Goal: Communication & Community: Answer question/provide support

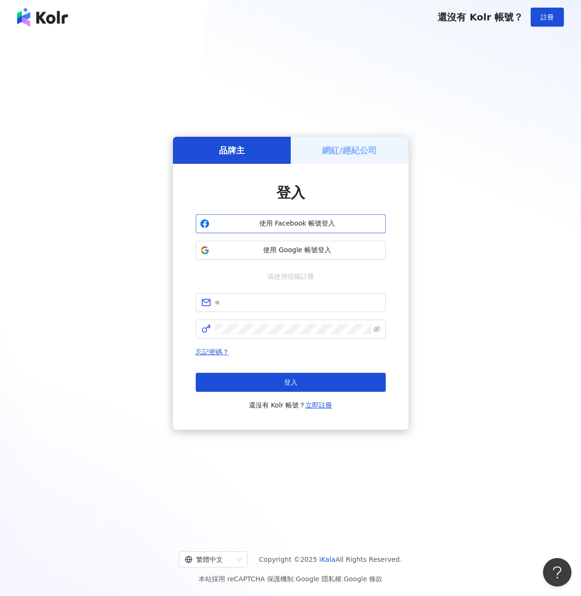
click at [274, 224] on span "使用 Facebook 帳號登入" at bounding box center [297, 223] width 168 height 9
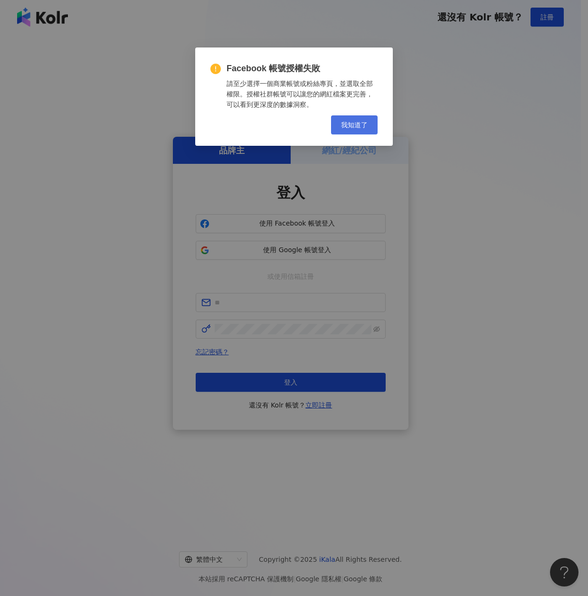
click at [356, 123] on span "我知道了" at bounding box center [354, 125] width 27 height 8
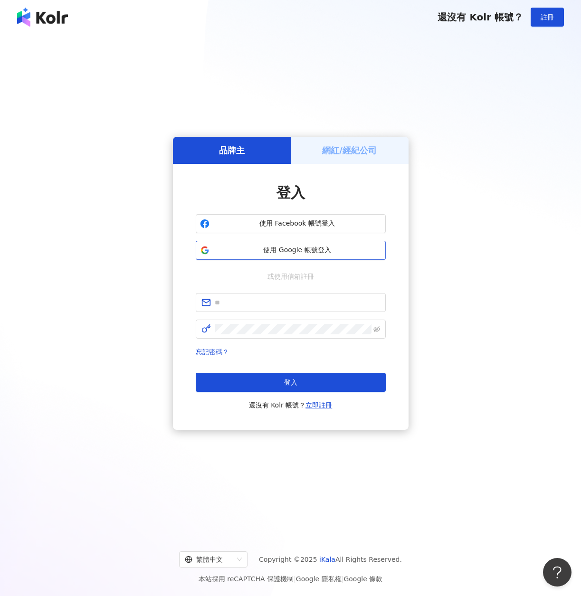
click at [311, 253] on span "使用 Google 帳號登入" at bounding box center [297, 249] width 168 height 9
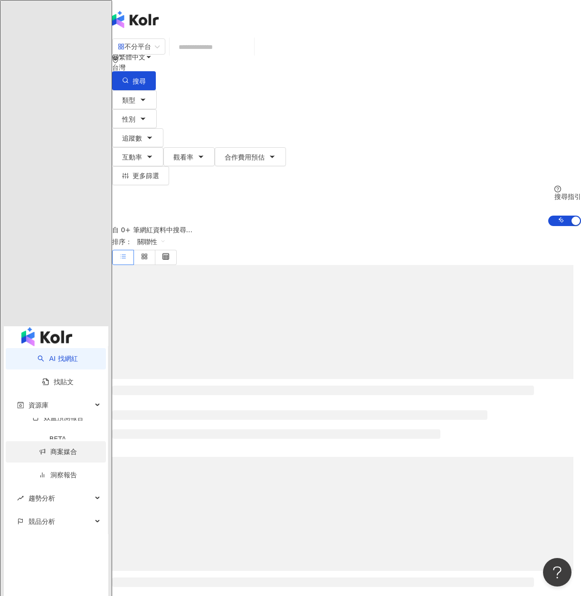
click at [69, 448] on link "商案媒合" at bounding box center [58, 452] width 38 height 8
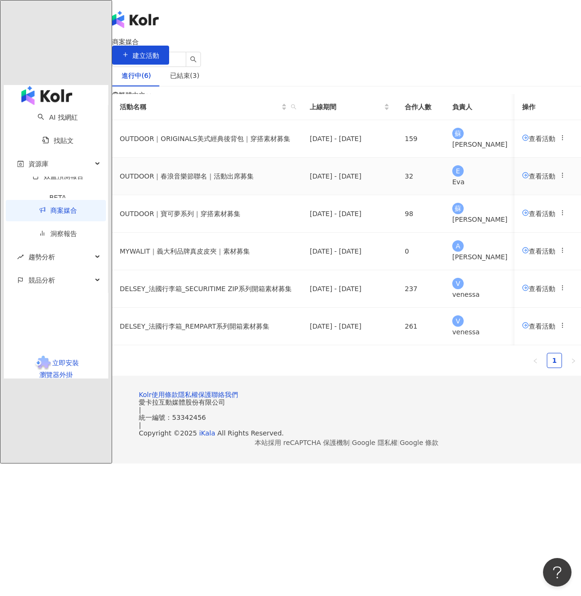
click at [522, 179] on span "查看活動" at bounding box center [538, 176] width 33 height 8
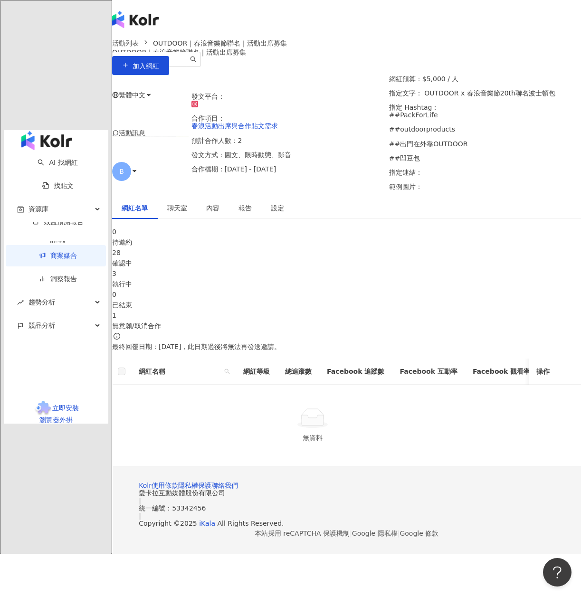
click at [242, 268] on div "確認中" at bounding box center [346, 263] width 468 height 10
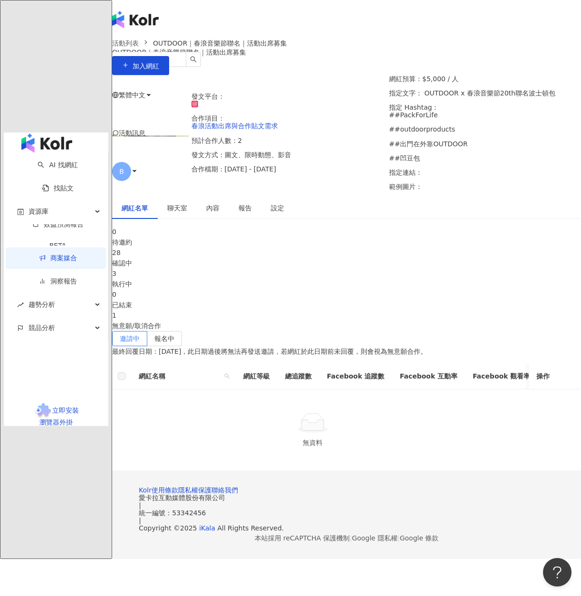
click at [338, 289] on div "執行中" at bounding box center [346, 284] width 468 height 10
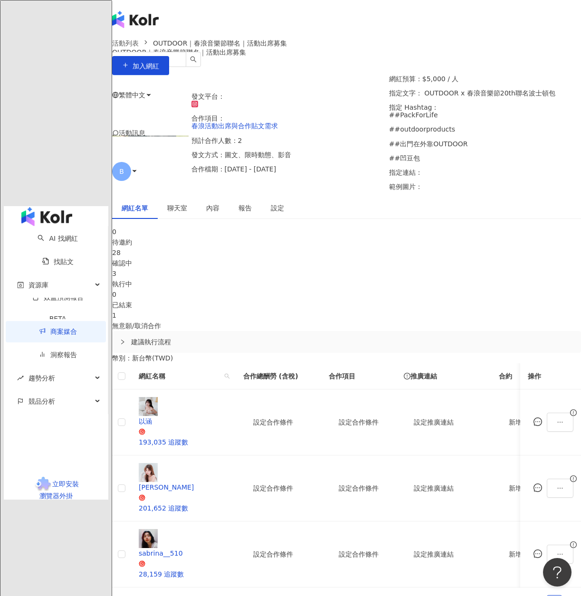
click at [187, 211] on span "聊天室" at bounding box center [177, 208] width 20 height 7
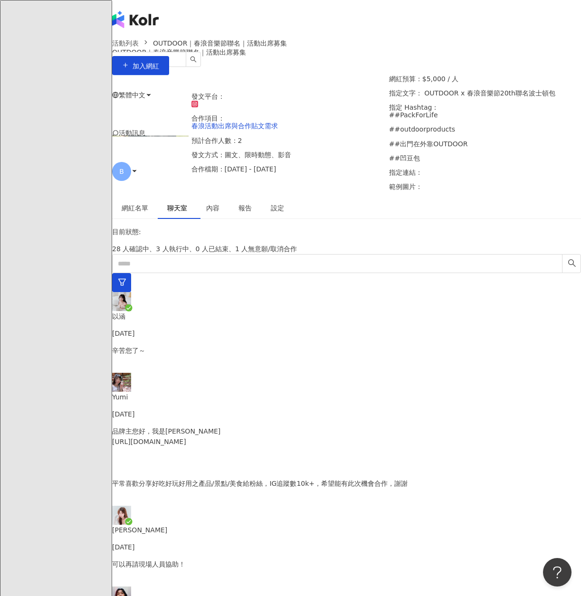
click at [207, 559] on p "可以再請現場人員協助！" at bounding box center [346, 564] width 468 height 10
drag, startPoint x: 462, startPoint y: 375, endPoint x: 314, endPoint y: 371, distance: 148.6
copy p "在拍攝呈現上，希望能透過 自拍視角 或 使用腳架 更為生動且零距離的方式來記錄內容，所以只能提供一張入場票券。"
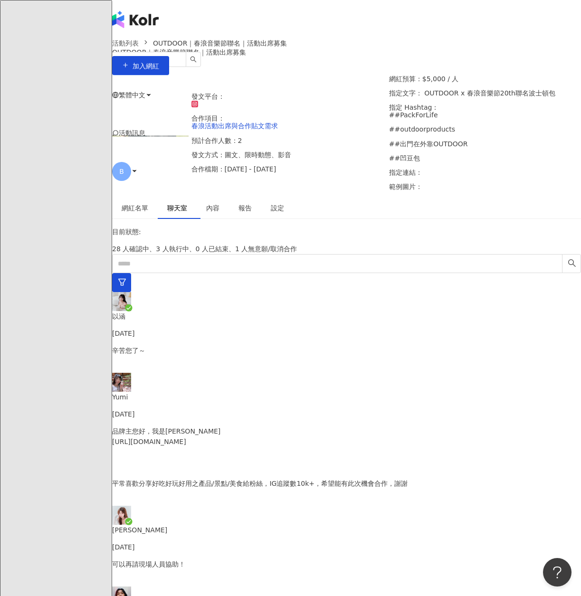
scroll to position [949, 0]
drag, startPoint x: 465, startPoint y: 477, endPoint x: 488, endPoint y: 491, distance: 27.5
copy p "浪聯名波士頓包將於十月中會再安排寄送喔，再次感謝，期待收到您的信件!"
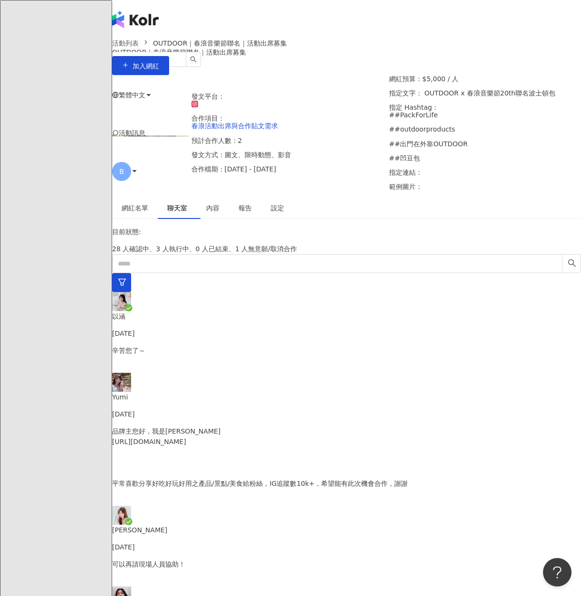
drag, startPoint x: 467, startPoint y: 474, endPoint x: 491, endPoint y: 489, distance: 27.9
copy p "浪聯名波士頓包將於十月中會再安排寄送喔，再次感謝，期待收到您的信件!"
click at [410, 219] on div "網紅名單 聊天室 內容 報告 設定" at bounding box center [346, 208] width 468 height 22
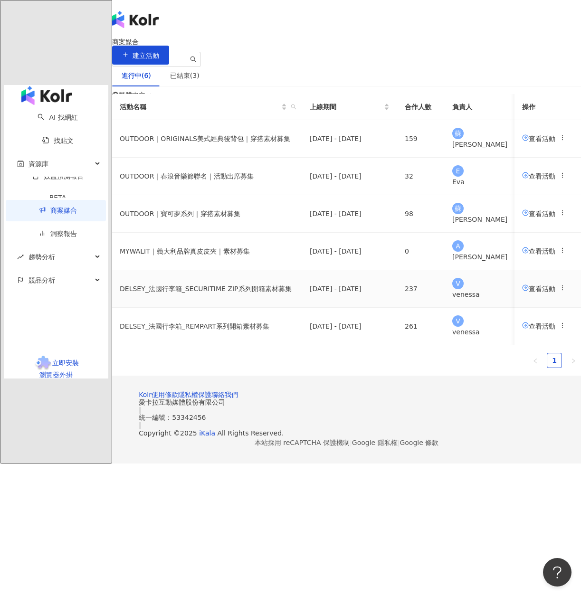
click at [522, 292] on span "查看活動" at bounding box center [538, 288] width 33 height 8
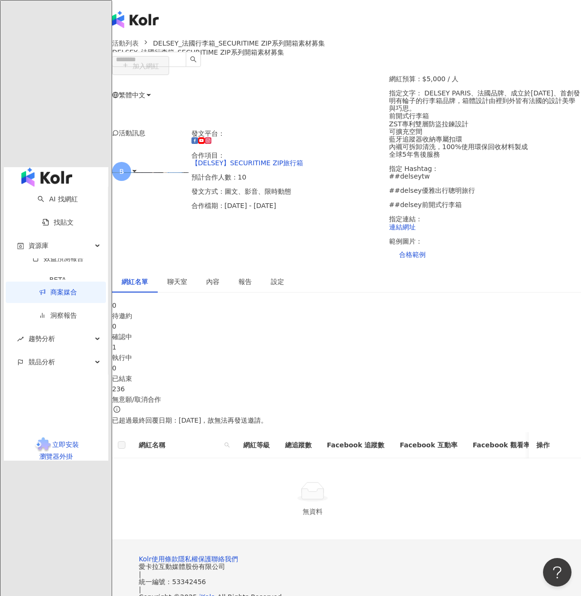
scroll to position [95, 0]
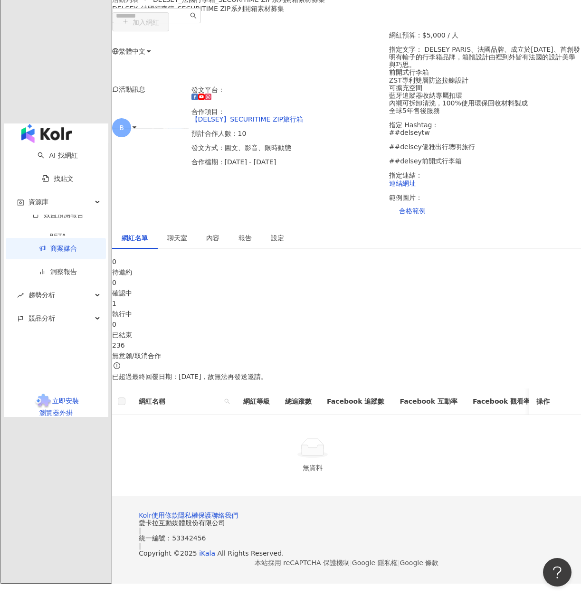
click at [333, 309] on div "執行中" at bounding box center [346, 314] width 468 height 10
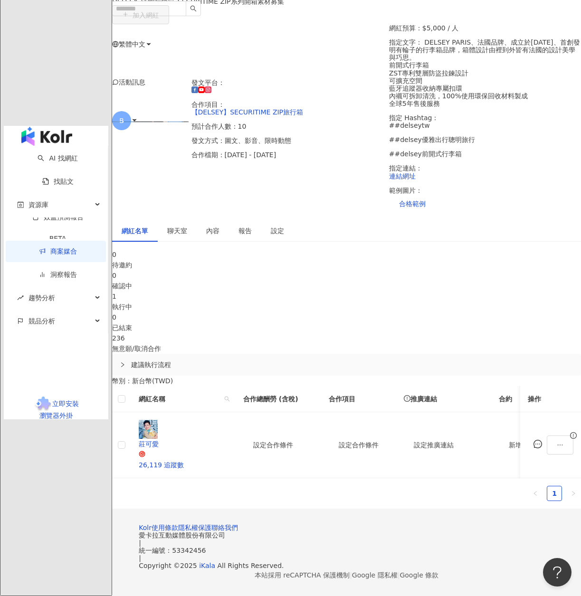
click at [187, 227] on span "聊天室" at bounding box center [177, 230] width 20 height 7
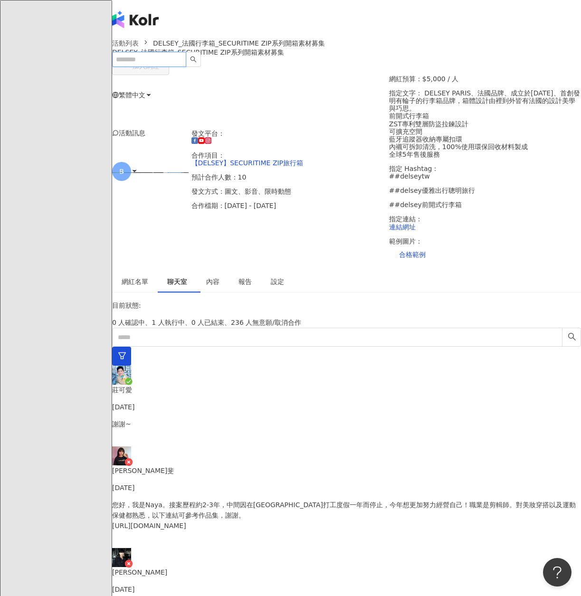
click at [186, 52] on input "search" at bounding box center [149, 59] width 74 height 15
paste input "******"
type input "******"
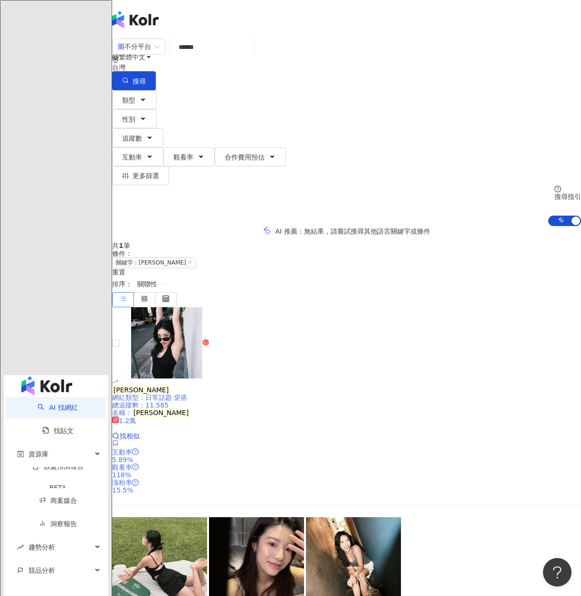
click at [170, 384] on mark "[PERSON_NAME]" at bounding box center [141, 389] width 58 height 10
click at [52, 520] on link "洞察報告" at bounding box center [58, 524] width 38 height 8
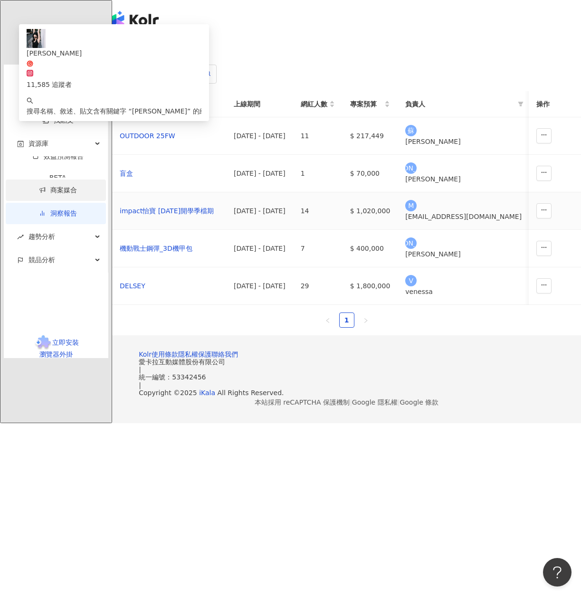
click at [47, 186] on link "商案媒合" at bounding box center [58, 190] width 38 height 8
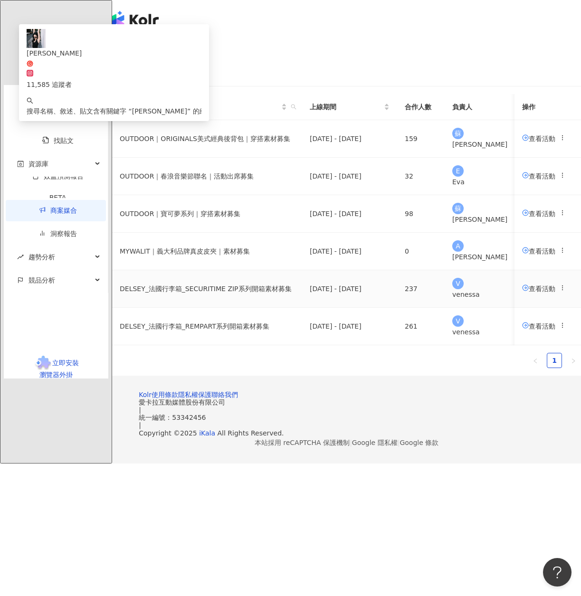
click at [522, 292] on span "查看活動" at bounding box center [538, 288] width 33 height 8
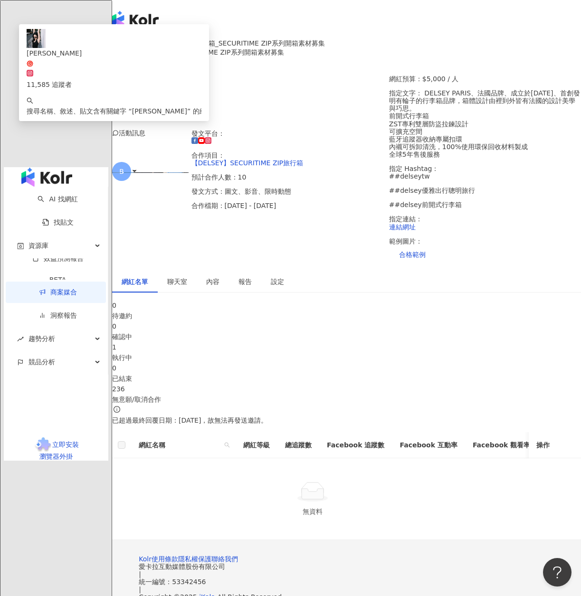
click at [353, 363] on div "執行中" at bounding box center [346, 357] width 468 height 10
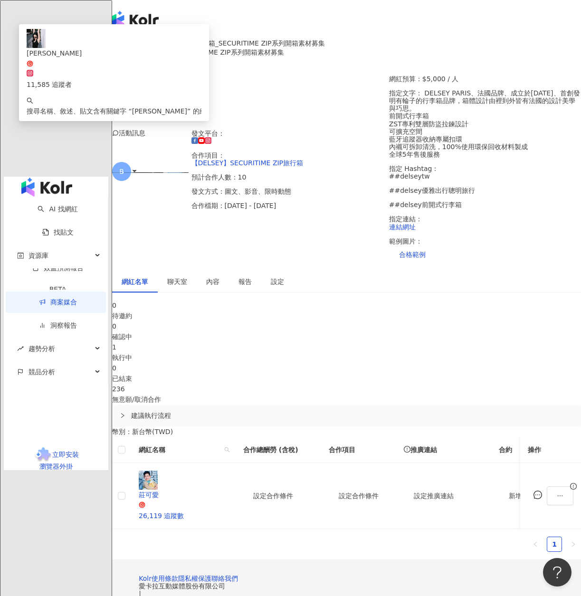
click at [187, 285] on span "聊天室" at bounding box center [177, 281] width 20 height 7
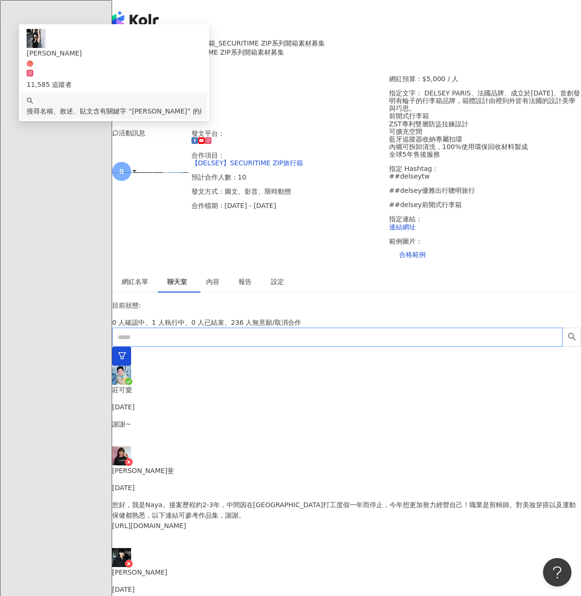
click at [175, 347] on input "text" at bounding box center [337, 337] width 450 height 19
paste input "******"
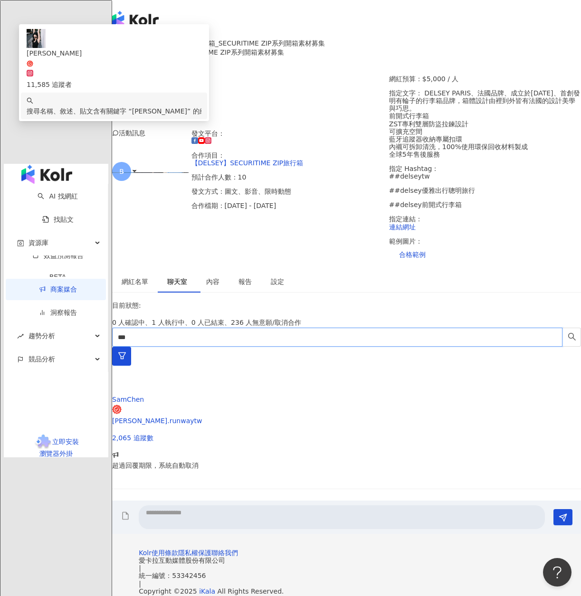
type input "***"
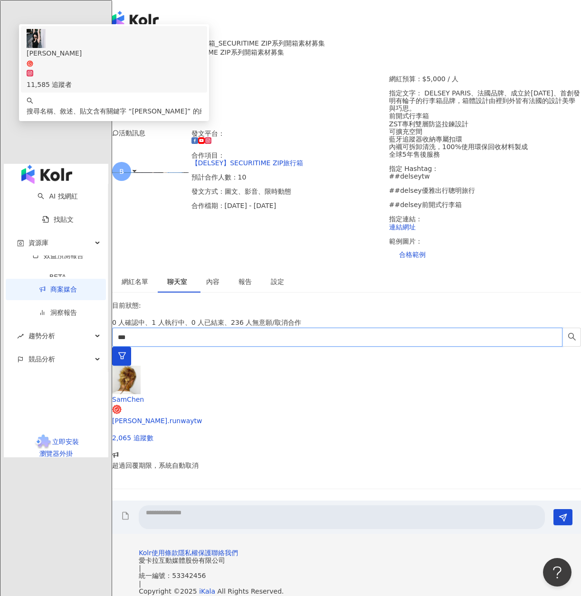
scroll to position [95, 0]
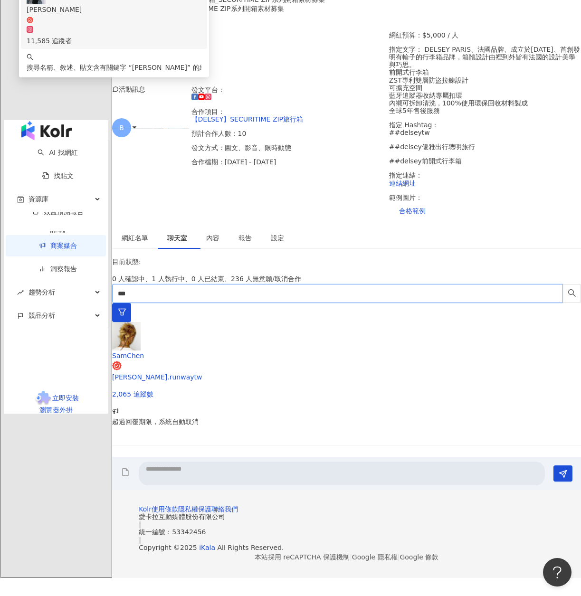
drag, startPoint x: 175, startPoint y: 282, endPoint x: 121, endPoint y: 282, distance: 54.1
click at [121, 282] on div "目前狀態 : 0 人確認中、1 人執行中、0 人已結束、236 人無意願/取消合作 *** SamChen [PERSON_NAME].runwaytw 2,…" at bounding box center [346, 373] width 468 height 234
click at [210, 315] on div "***" at bounding box center [346, 303] width 468 height 38
click at [567, 289] on icon "search" at bounding box center [571, 293] width 9 height 9
click at [53, 242] on link "商案媒合" at bounding box center [58, 246] width 38 height 8
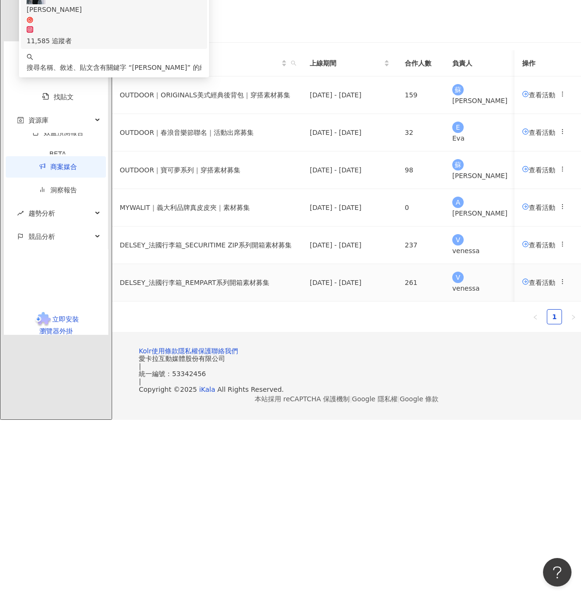
click at [522, 286] on span "查看活動" at bounding box center [538, 282] width 33 height 8
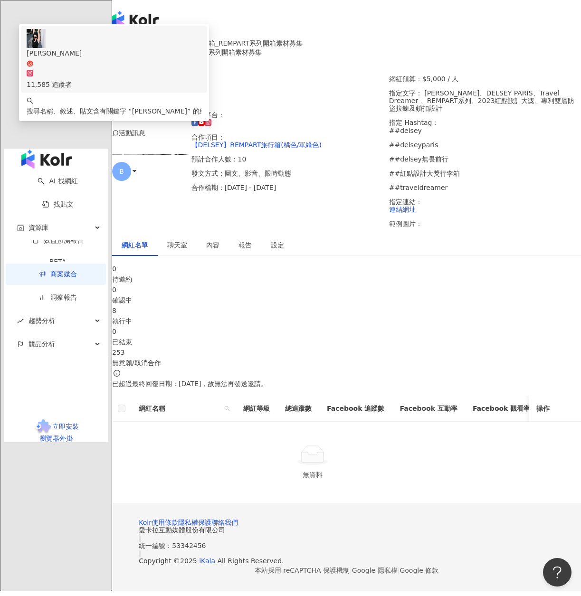
click at [187, 245] on span "聊天室" at bounding box center [177, 245] width 20 height 7
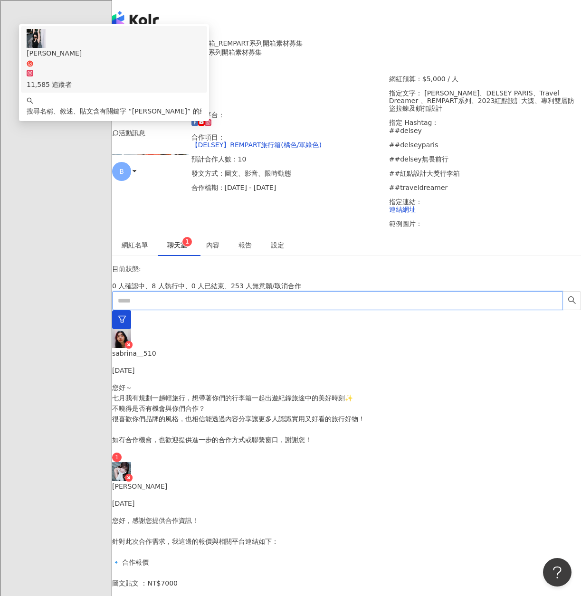
click at [165, 310] on input "text" at bounding box center [337, 300] width 450 height 19
paste input "***"
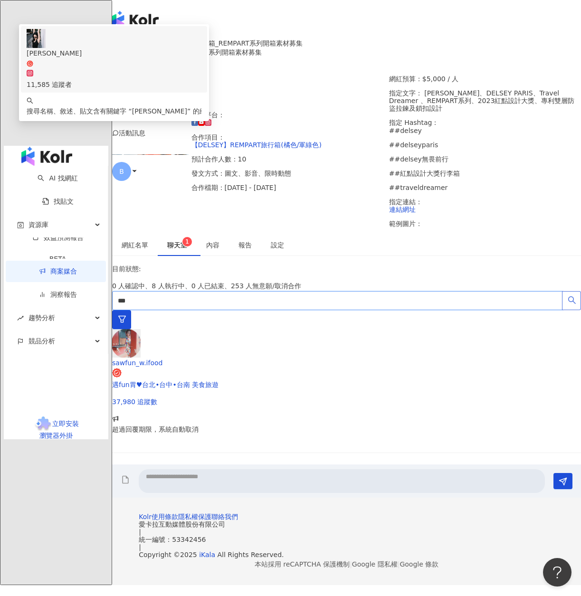
click at [567, 304] on icon "search" at bounding box center [571, 300] width 9 height 9
click at [192, 238] on sup "1" at bounding box center [186, 241] width 9 height 9
click at [187, 242] on span "聊天室 1" at bounding box center [177, 245] width 20 height 7
click at [197, 310] on input "***" at bounding box center [337, 300] width 450 height 19
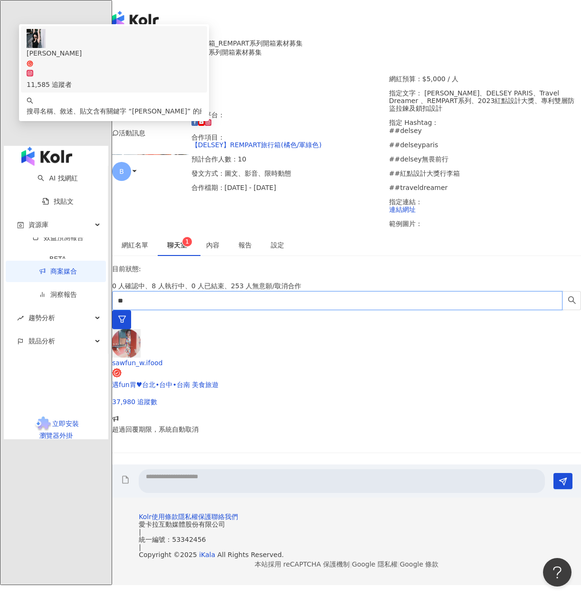
type input "*"
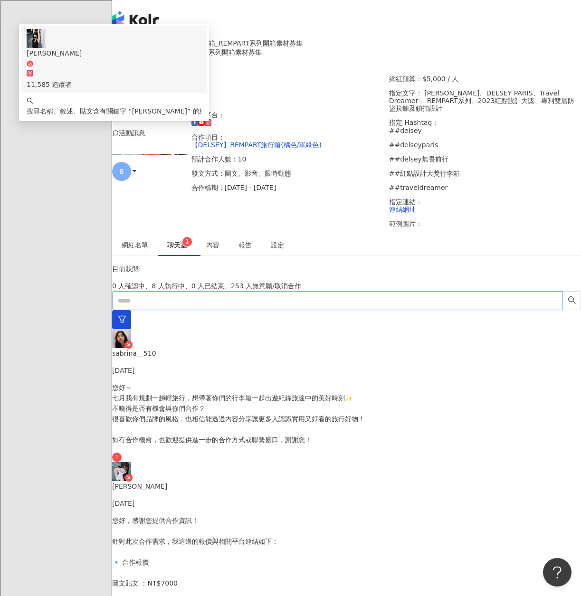
paste input "***"
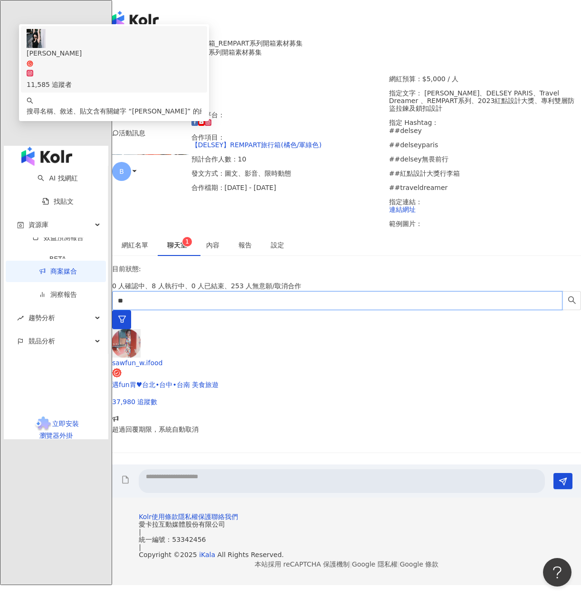
type input "*"
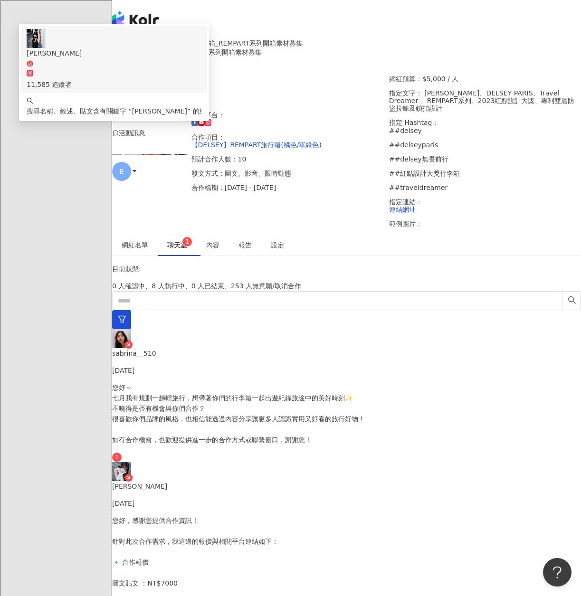
click at [192, 382] on p "您好～ 七月我有規劃一趟輕旅行，想帶著你們的行李箱一起出遊紀錄旅途中的美好時刻✨ 不曉得是否有機會與你們合作？ 很喜歡你們品牌的風格，也相信能透過內容分享讓更…" at bounding box center [346, 413] width 468 height 63
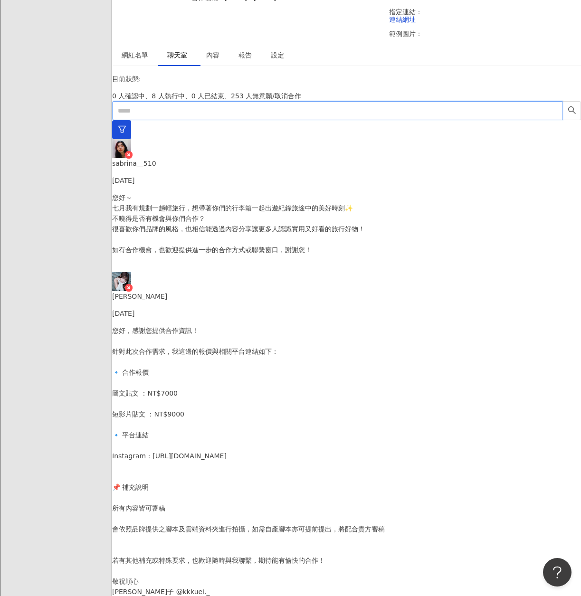
click at [173, 120] on input "text" at bounding box center [337, 110] width 450 height 19
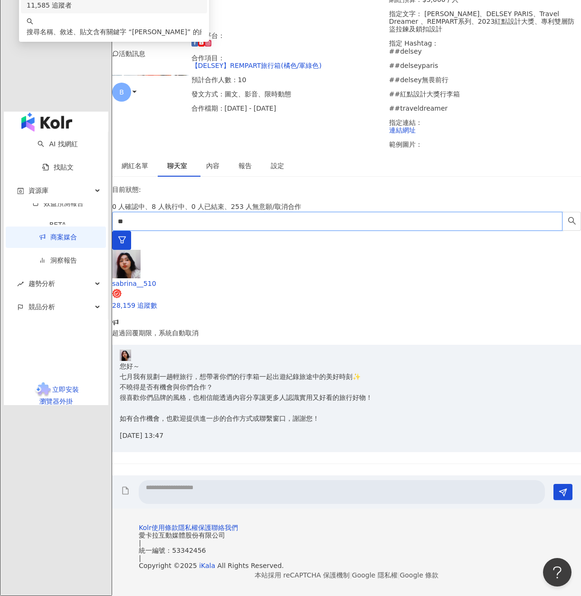
type input "*"
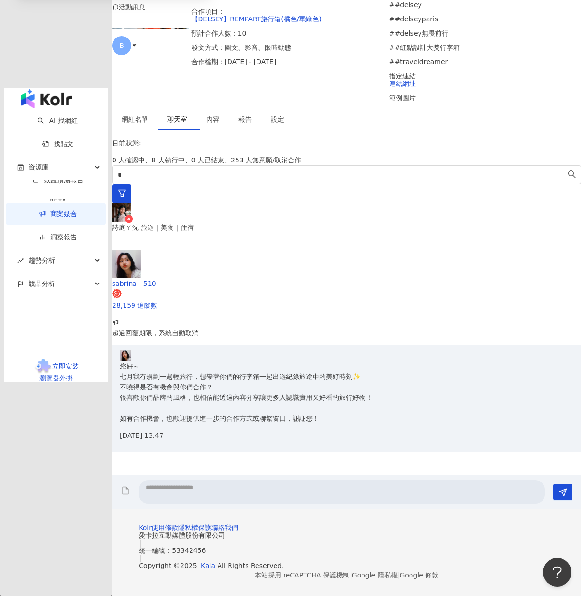
click at [204, 222] on p "詩庭ㄚ沈 旅遊｜美食｜住宿" at bounding box center [346, 227] width 468 height 10
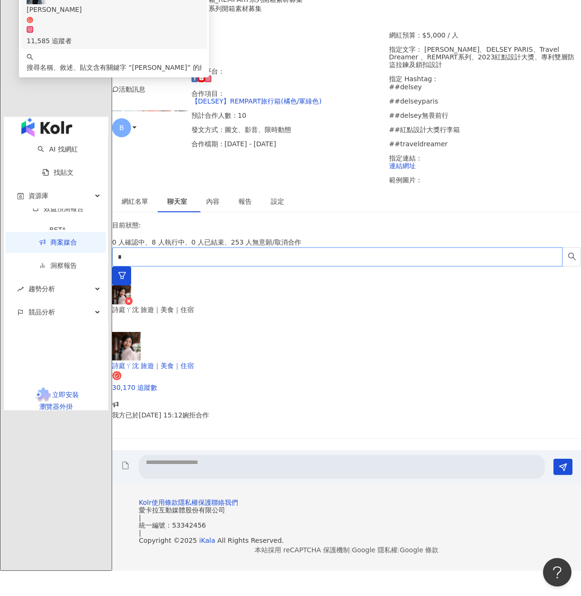
click at [183, 247] on input "*" at bounding box center [337, 256] width 450 height 19
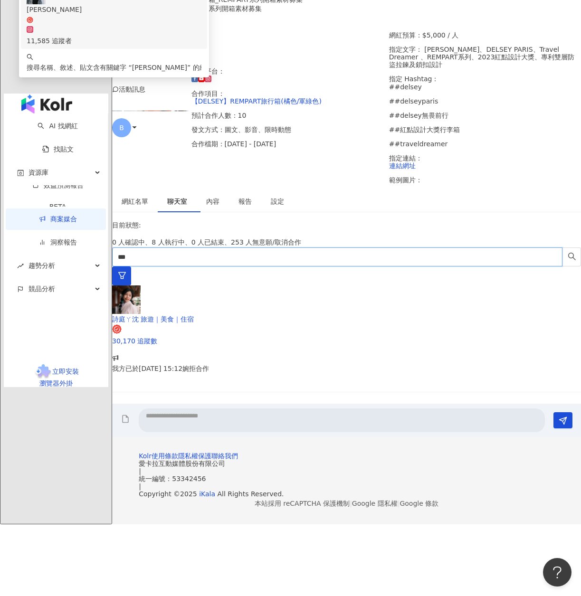
type input "***"
drag, startPoint x: 182, startPoint y: 190, endPoint x: 139, endPoint y: 143, distance: 64.2
click at [182, 247] on div "***" at bounding box center [346, 266] width 468 height 38
click at [59, 215] on link "商案媒合" at bounding box center [58, 219] width 38 height 8
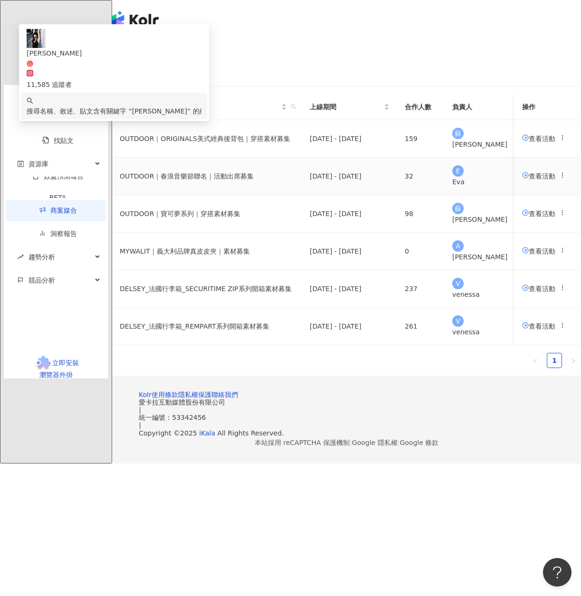
click at [522, 179] on span "查看活動" at bounding box center [538, 176] width 33 height 8
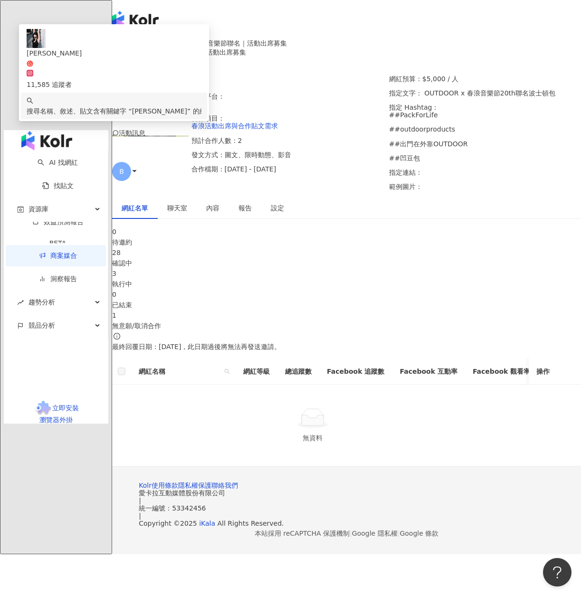
click at [254, 258] on div "28" at bounding box center [346, 252] width 468 height 10
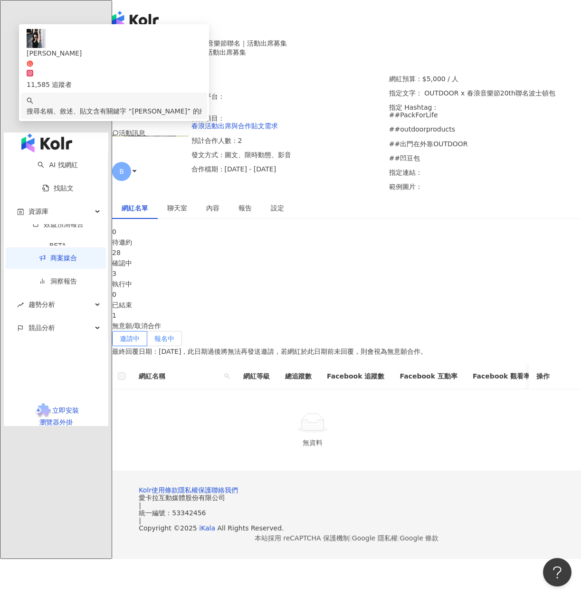
click at [182, 331] on label "報名中" at bounding box center [164, 338] width 35 height 15
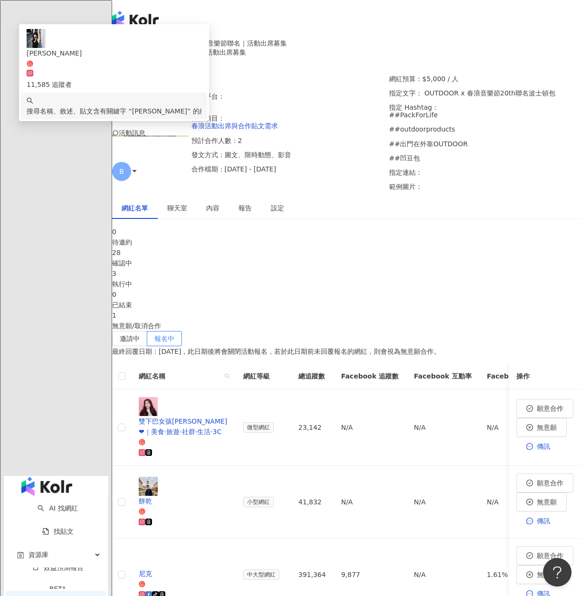
scroll to position [95, 0]
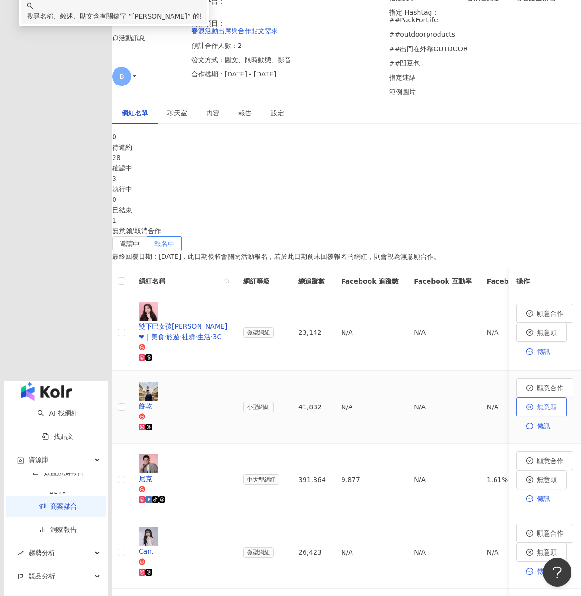
click at [536, 403] on span "無意願" at bounding box center [546, 407] width 20 height 8
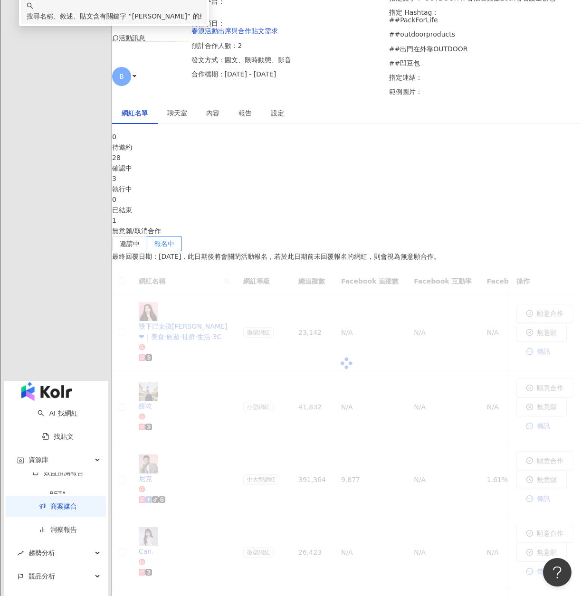
scroll to position [44, 0]
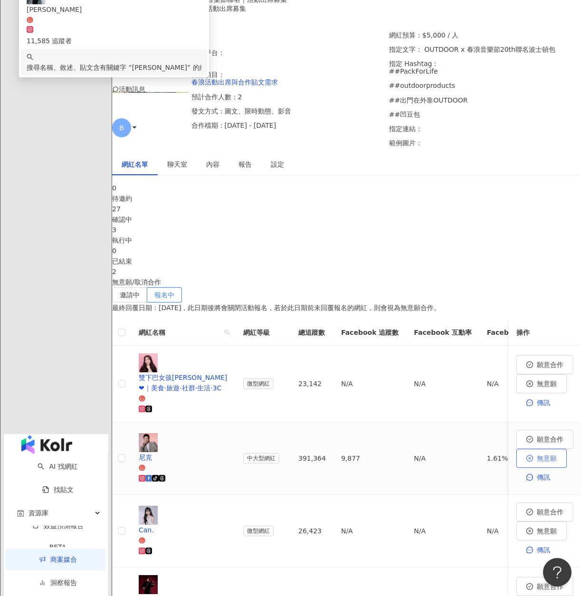
click at [516, 449] on button "無意願" at bounding box center [541, 458] width 50 height 19
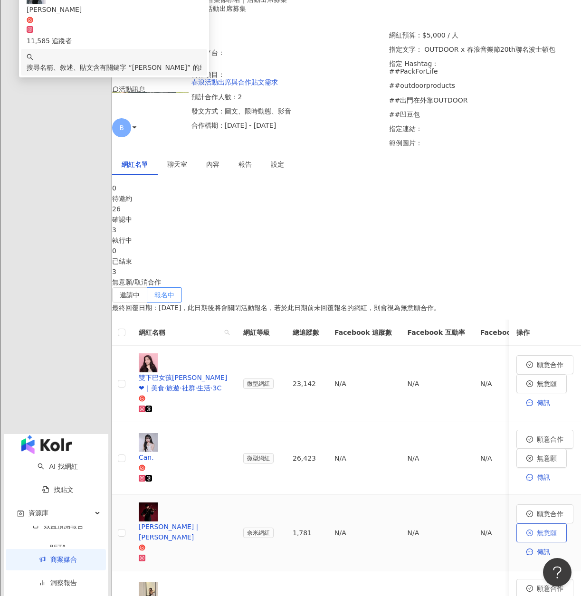
click at [536, 529] on span "無意願" at bounding box center [546, 533] width 20 height 8
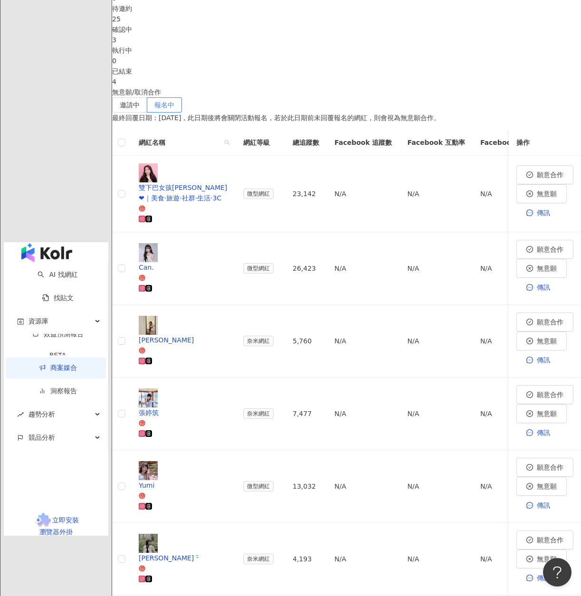
scroll to position [328, 0]
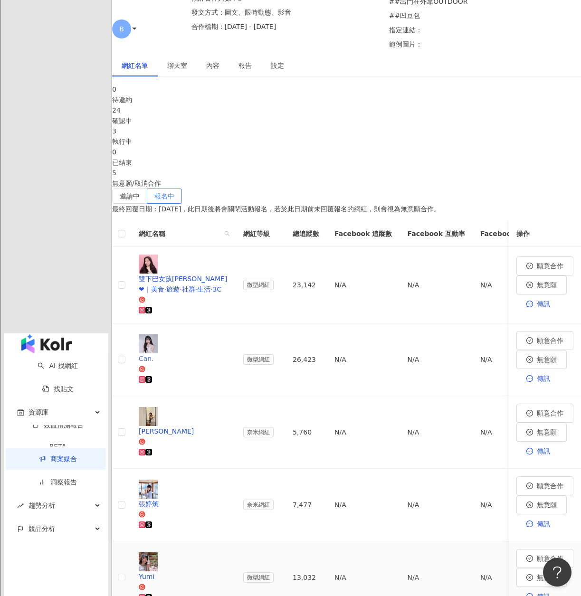
scroll to position [47, 0]
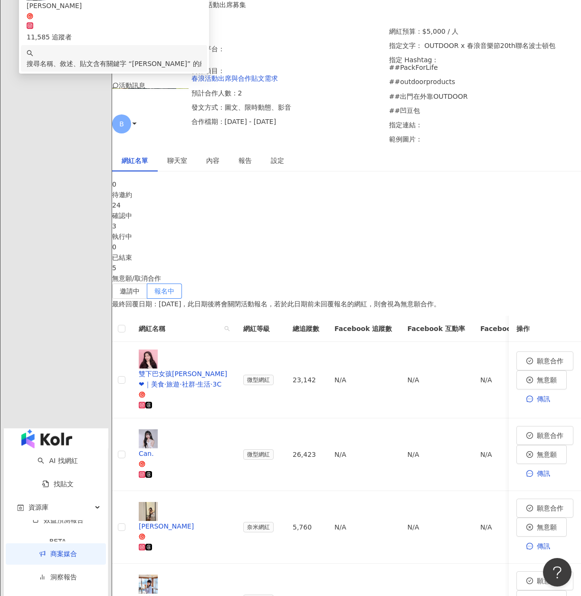
click at [337, 235] on div "執行中" at bounding box center [346, 236] width 468 height 10
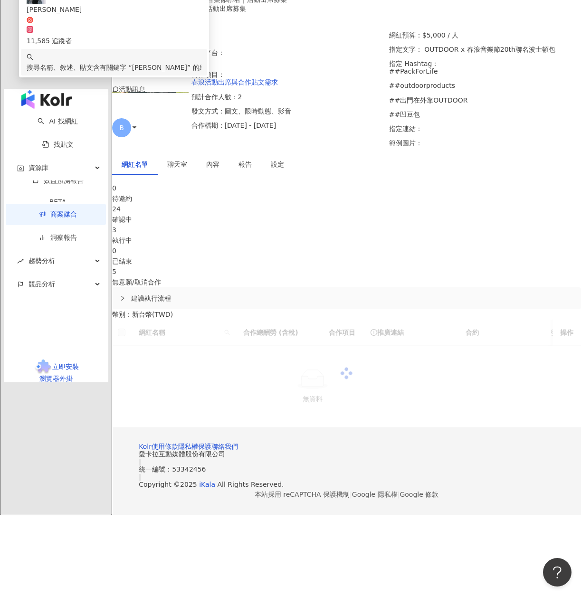
scroll to position [44, 0]
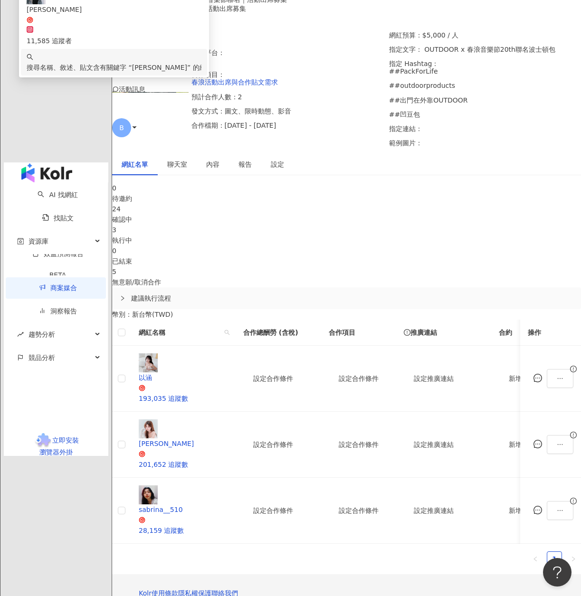
click at [263, 225] on div "確認中" at bounding box center [346, 219] width 468 height 10
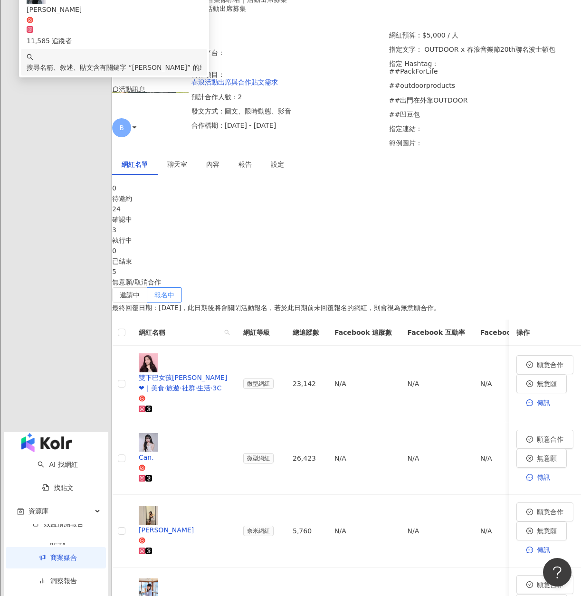
scroll to position [328, 0]
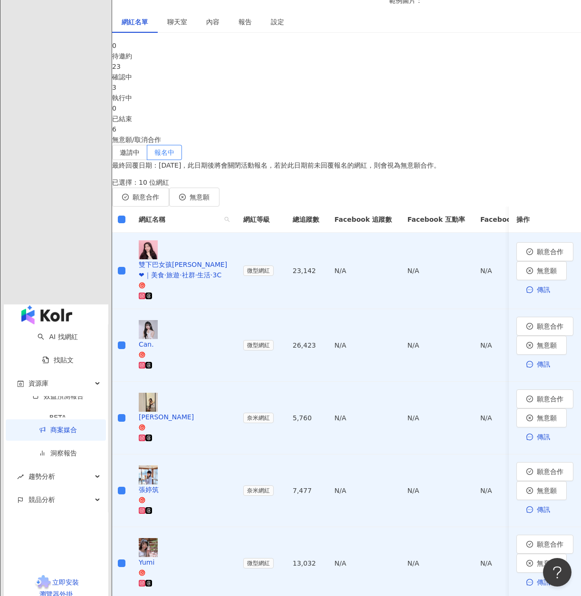
scroll to position [234, 0]
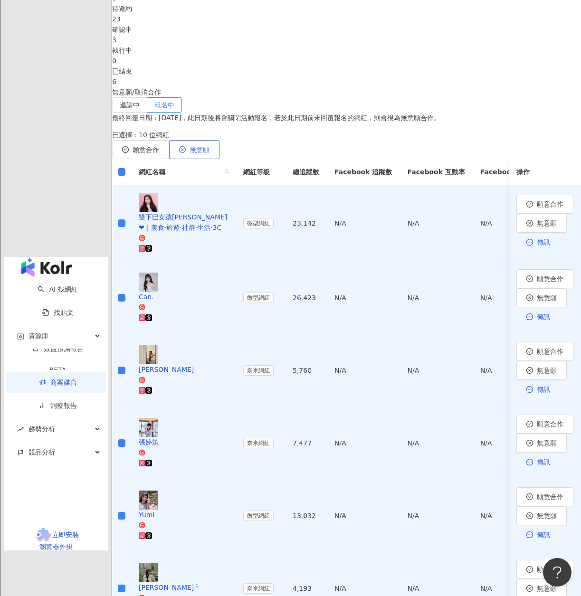
click at [219, 145] on button "無意願" at bounding box center [194, 149] width 50 height 19
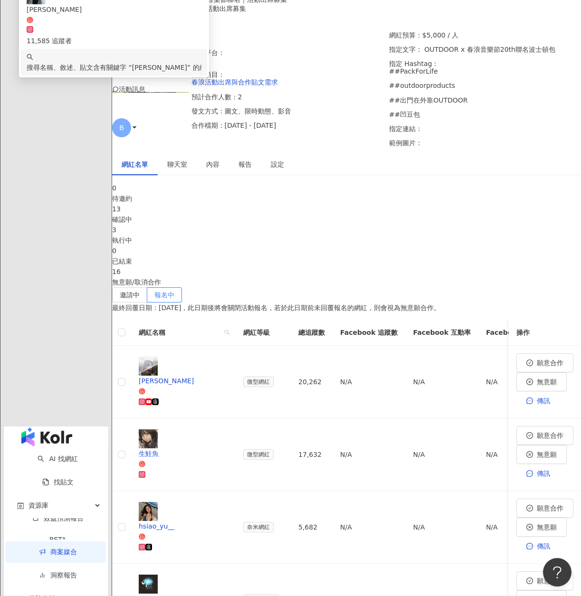
scroll to position [139, 0]
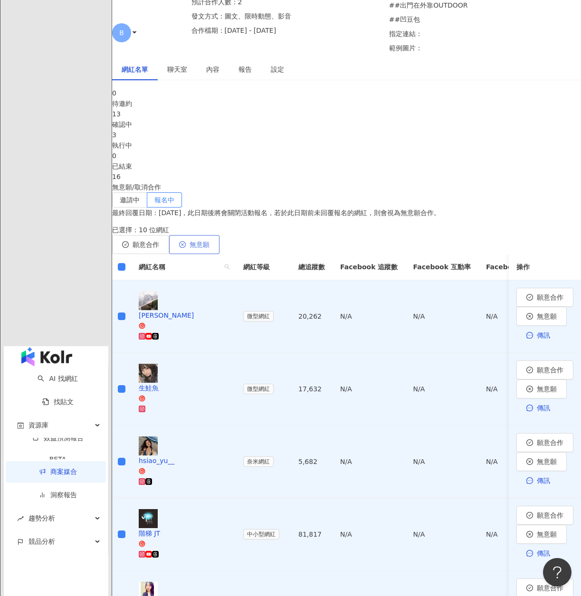
click at [209, 241] on span "無意願" at bounding box center [199, 245] width 20 height 8
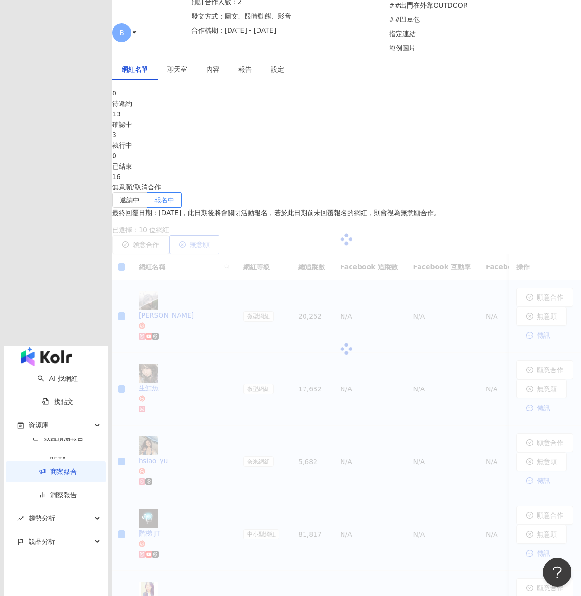
scroll to position [44, 0]
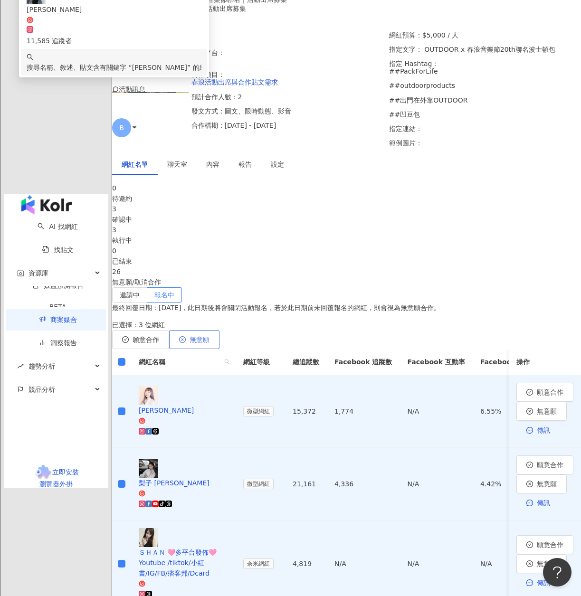
click at [219, 332] on button "無意願" at bounding box center [194, 339] width 50 height 19
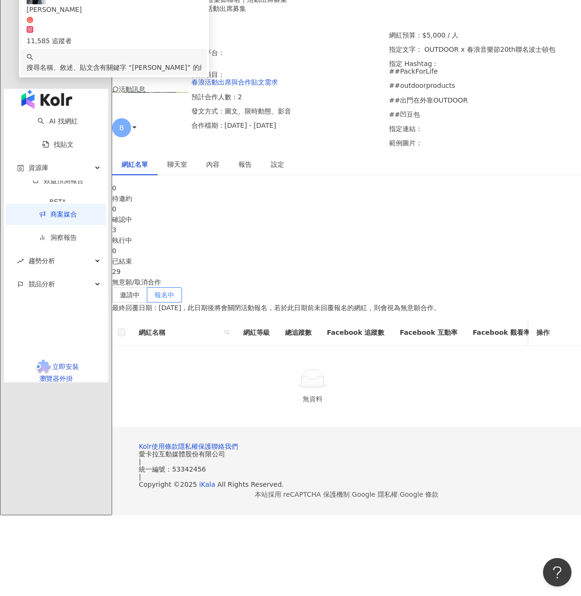
click at [359, 302] on p "最終回覆日期：[DATE]，此日期後將會關閉活動報名，若於此日期前未回覆報名的網紅，則會視為無意願合作。" at bounding box center [346, 307] width 468 height 10
click at [320, 245] on div "執行中" at bounding box center [346, 240] width 468 height 10
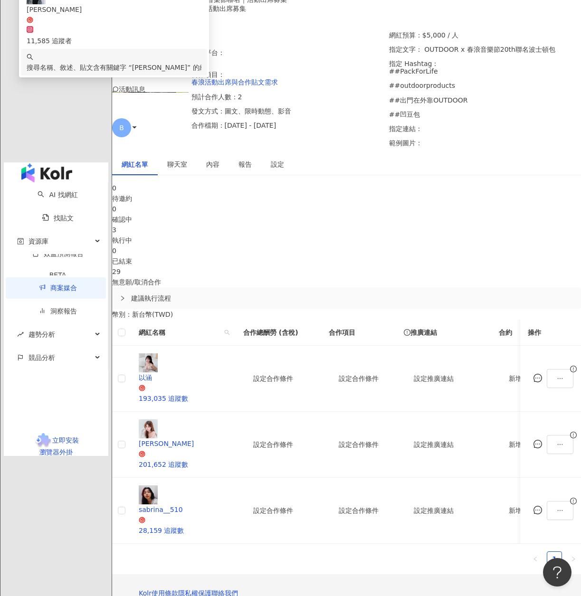
scroll to position [82, 0]
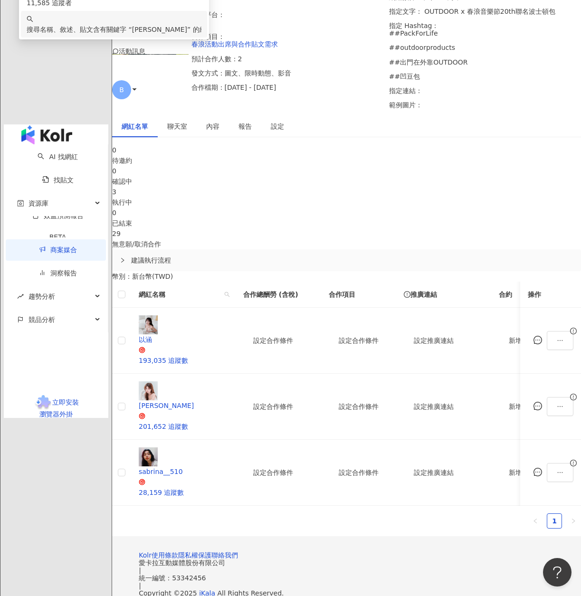
click at [233, 187] on div "確認中" at bounding box center [346, 181] width 468 height 10
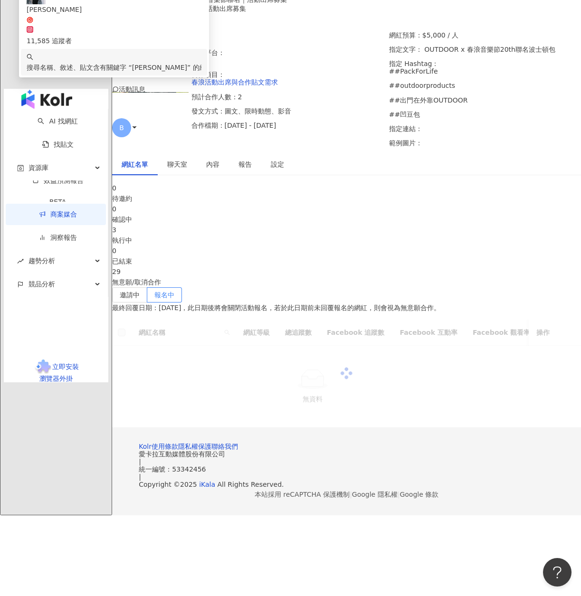
scroll to position [44, 0]
